Goal: Find specific page/section: Find specific page/section

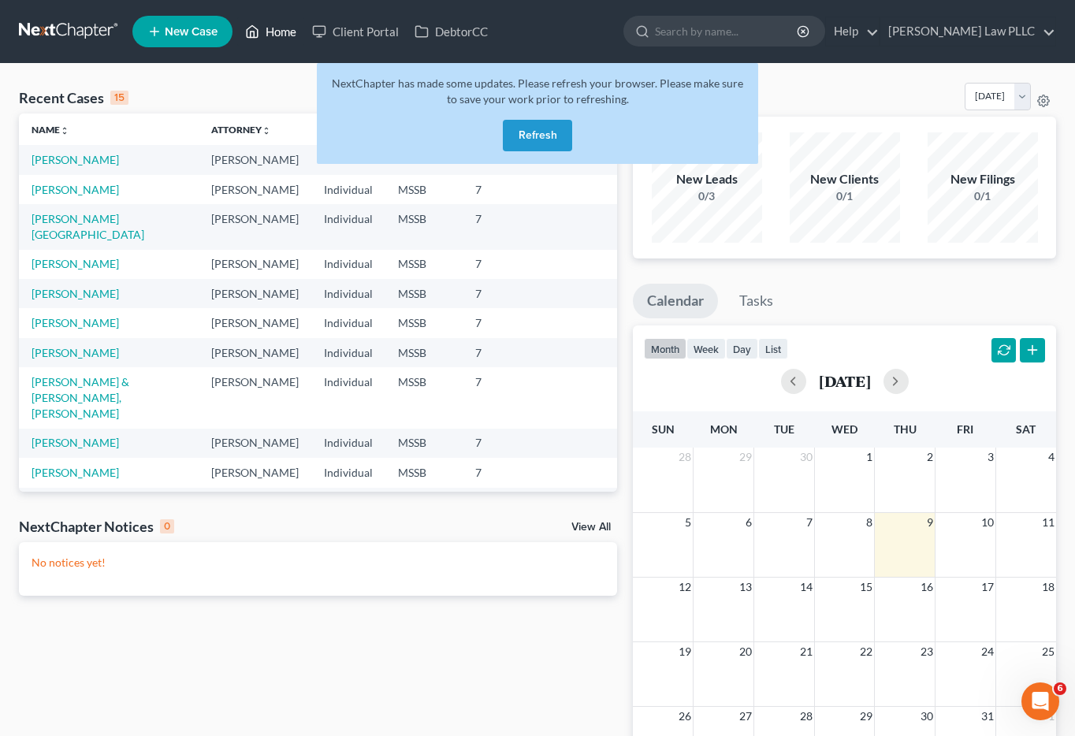
click at [274, 29] on link "Home" at bounding box center [270, 31] width 67 height 28
click at [462, 35] on link "DebtorCC" at bounding box center [451, 31] width 89 height 28
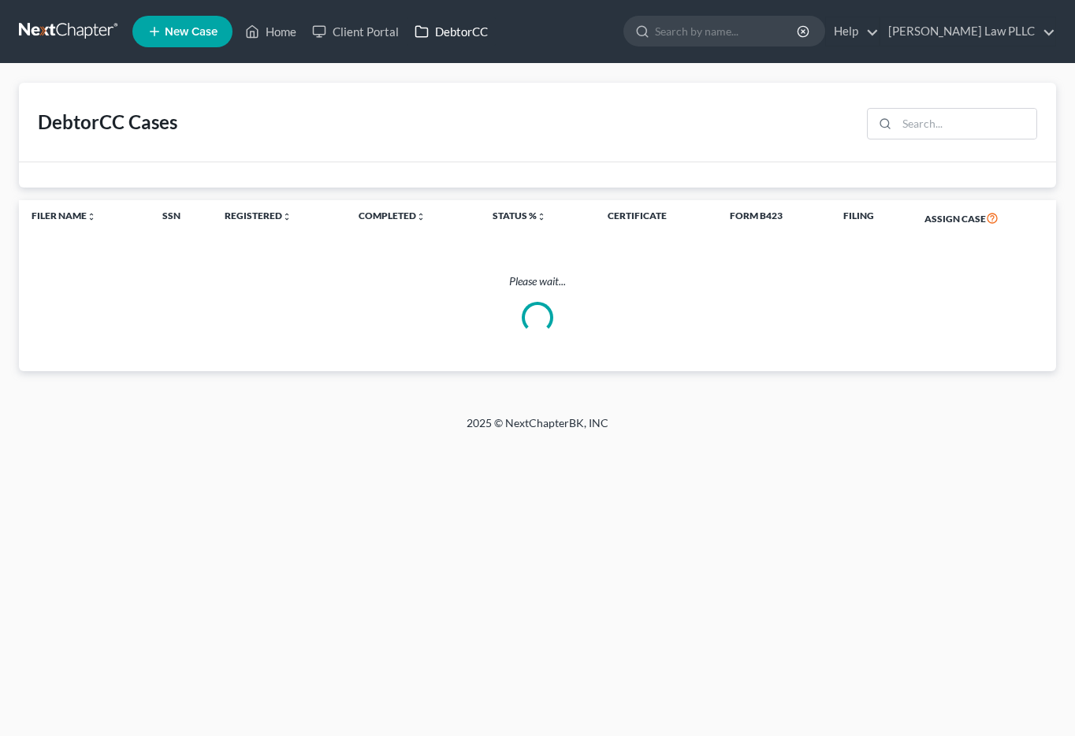
click at [462, 35] on link "DebtorCC" at bounding box center [451, 31] width 89 height 28
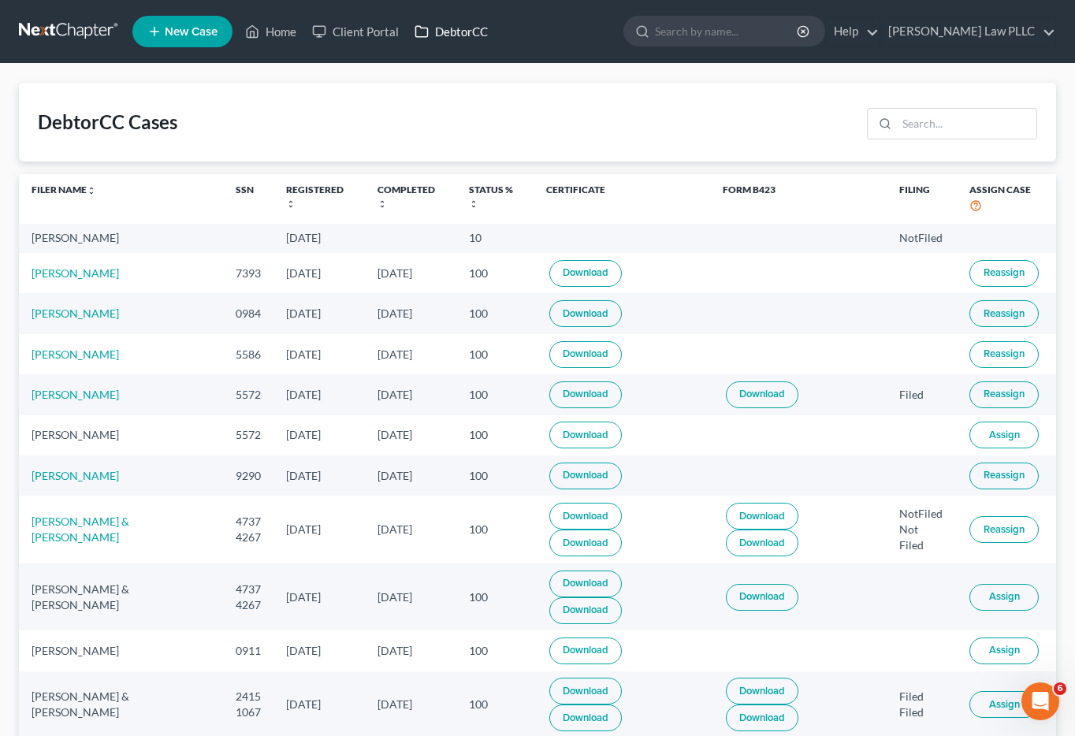
click at [446, 34] on link "DebtorCC" at bounding box center [451, 31] width 89 height 28
click at [475, 32] on link "DebtorCC" at bounding box center [451, 31] width 89 height 28
click at [1052, 32] on link "[PERSON_NAME] Law PLLC" at bounding box center [967, 31] width 175 height 28
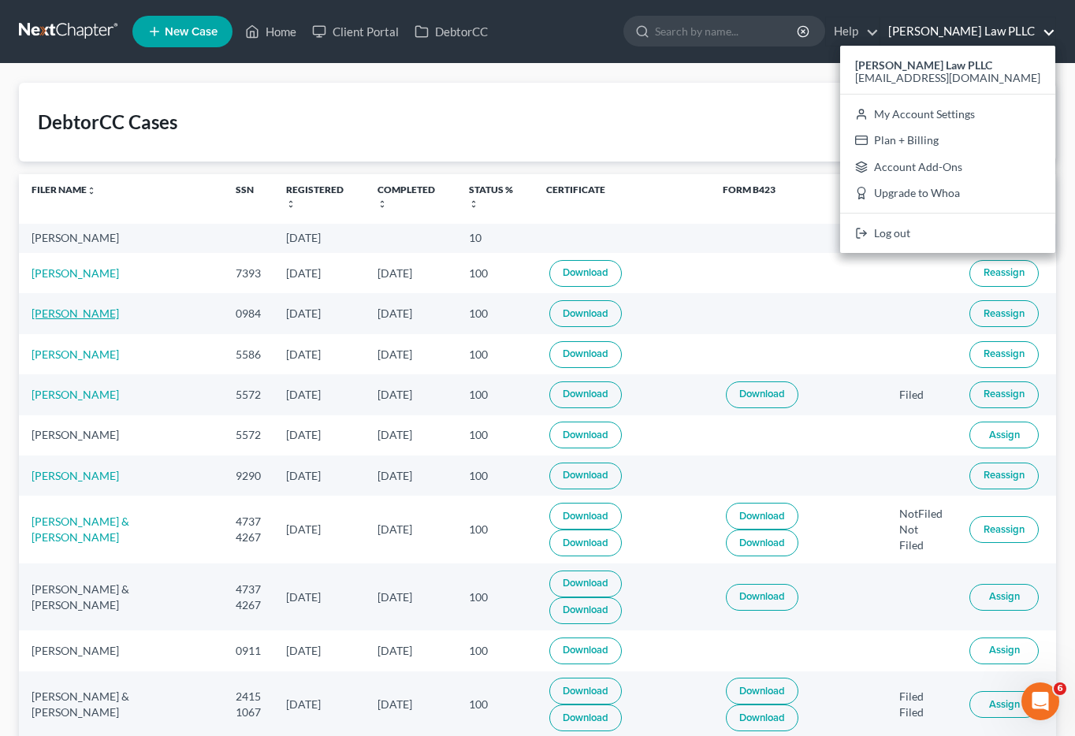
click at [92, 314] on link "[PERSON_NAME]" at bounding box center [75, 313] width 87 height 13
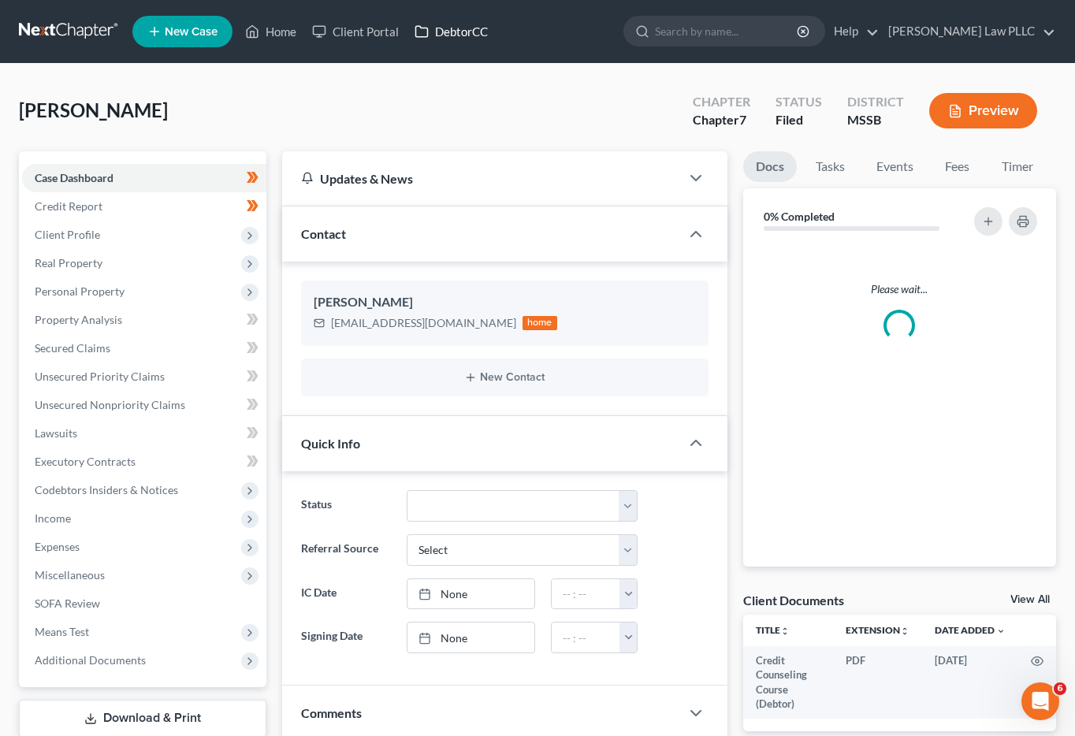
click at [453, 29] on link "DebtorCC" at bounding box center [451, 31] width 89 height 28
